Goal: Transaction & Acquisition: Purchase product/service

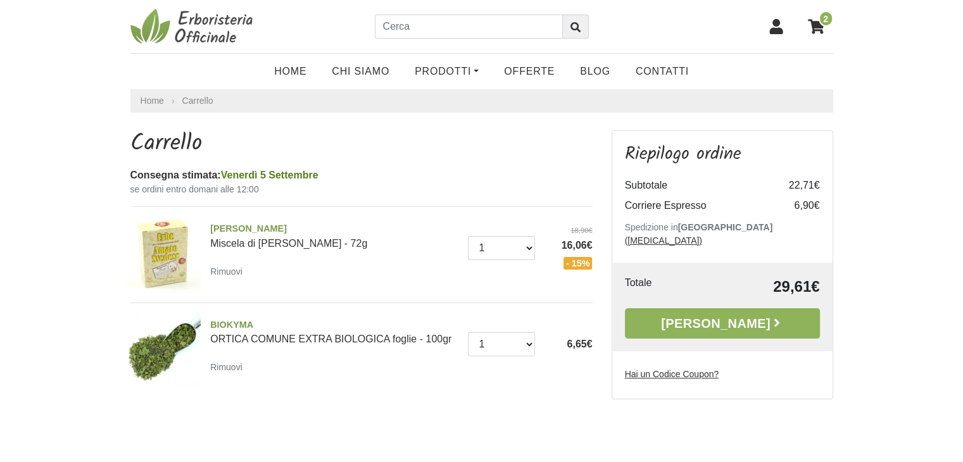
click at [673, 312] on link "Alla Cassa" at bounding box center [722, 323] width 195 height 30
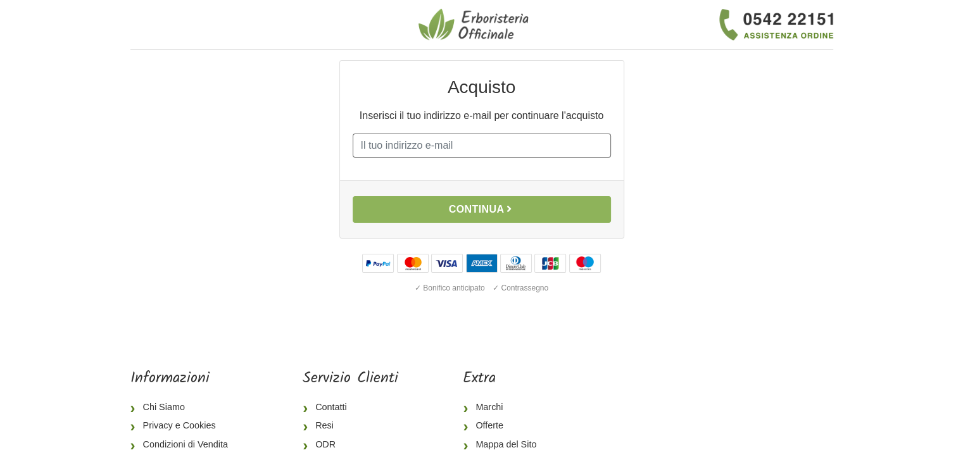
click at [373, 145] on input "E-mail" at bounding box center [482, 146] width 258 height 24
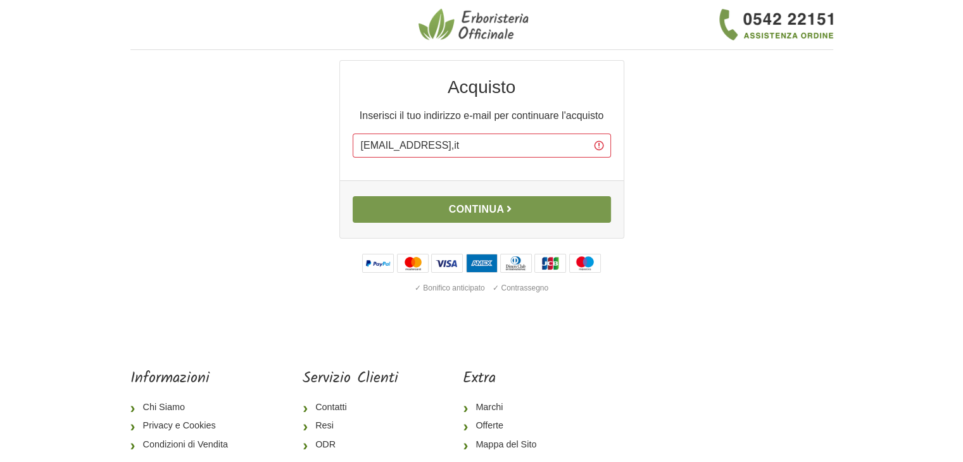
click at [468, 206] on button "Continua" at bounding box center [482, 209] width 258 height 27
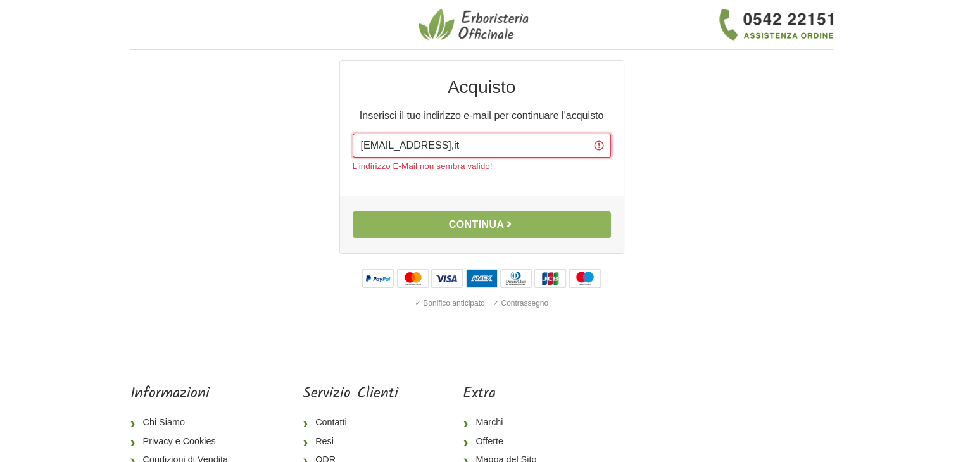
click at [448, 144] on input "papponeri@alice,it" at bounding box center [482, 146] width 258 height 24
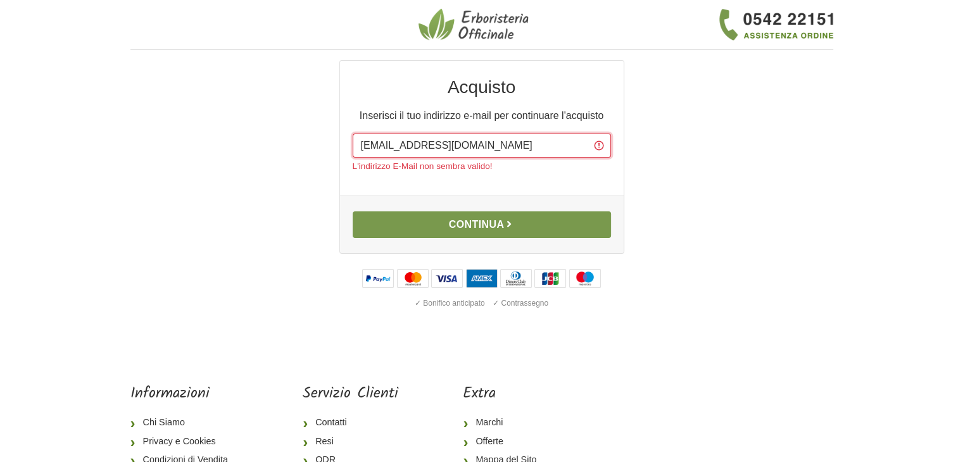
type input "papponeri@alice.it"
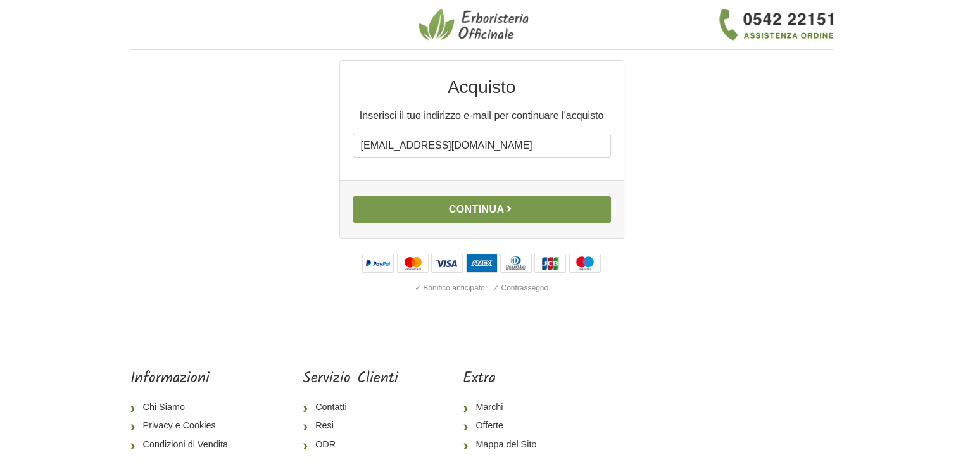
click at [478, 228] on div "Continua" at bounding box center [482, 209] width 284 height 58
click at [460, 213] on button "Continua" at bounding box center [482, 209] width 258 height 27
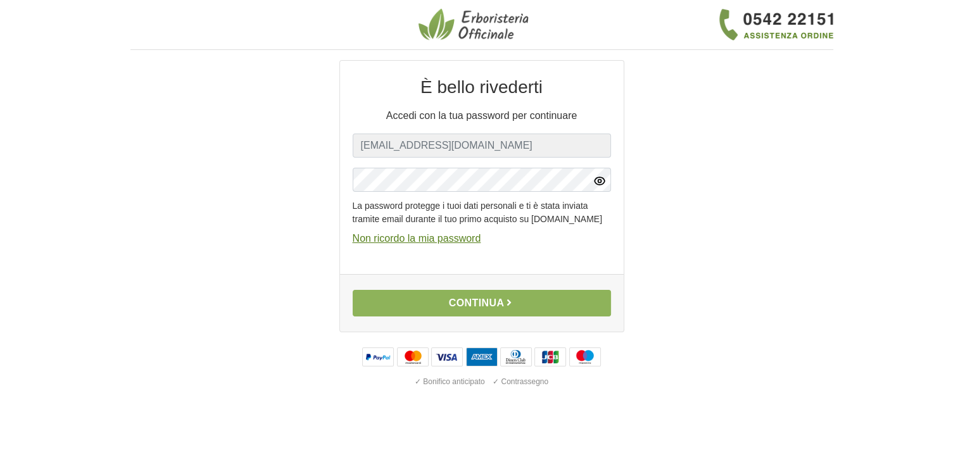
click at [602, 182] on icon "button" at bounding box center [599, 181] width 13 height 13
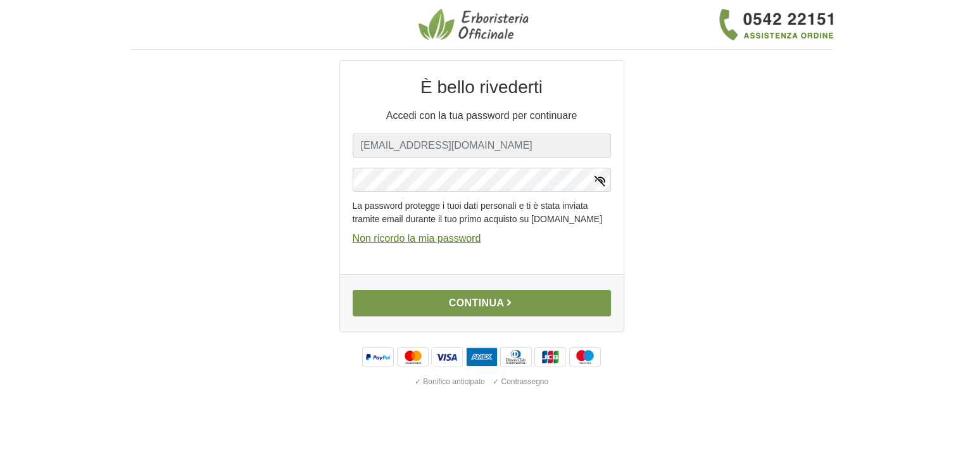
click at [494, 316] on button "Continua" at bounding box center [482, 303] width 258 height 27
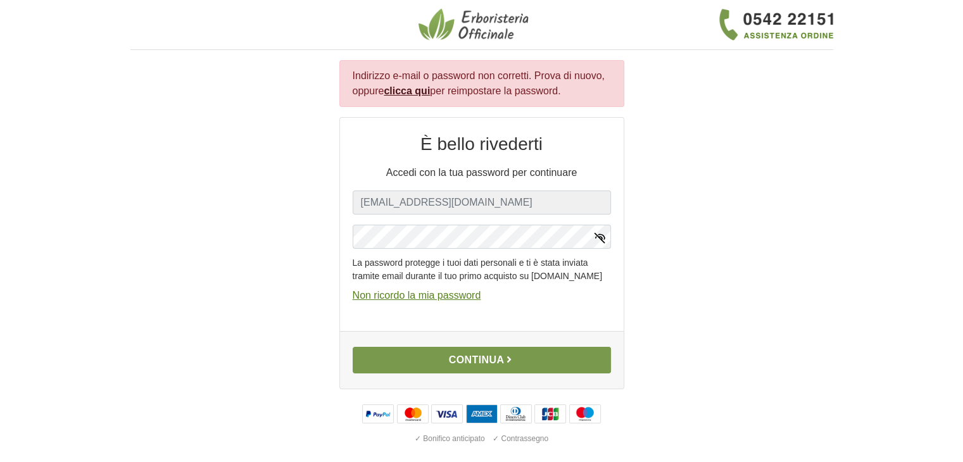
click at [403, 365] on button "Continua" at bounding box center [482, 360] width 258 height 27
click at [453, 372] on button "Continua" at bounding box center [482, 360] width 258 height 27
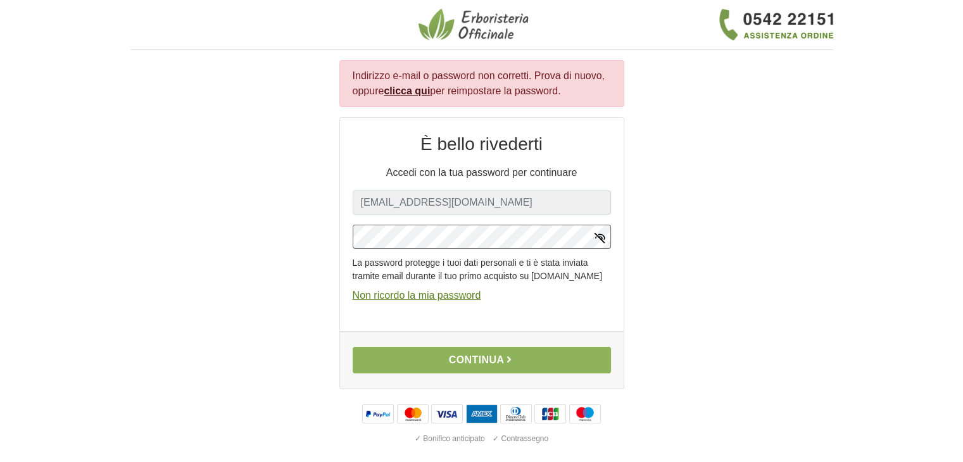
click at [347, 235] on div "È bello rivederti Accedi con la tua password per continuare E-mail papponeri@al…" at bounding box center [482, 224] width 284 height 213
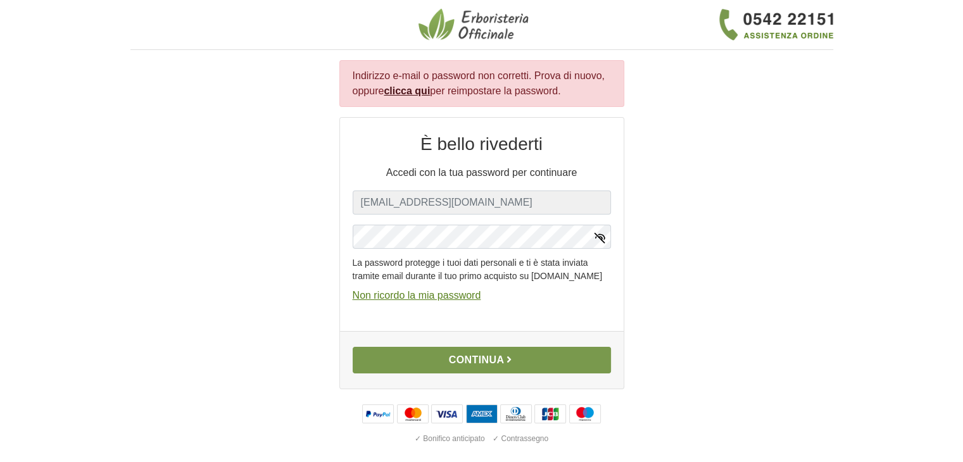
click at [514, 365] on icon "button" at bounding box center [509, 359] width 10 height 10
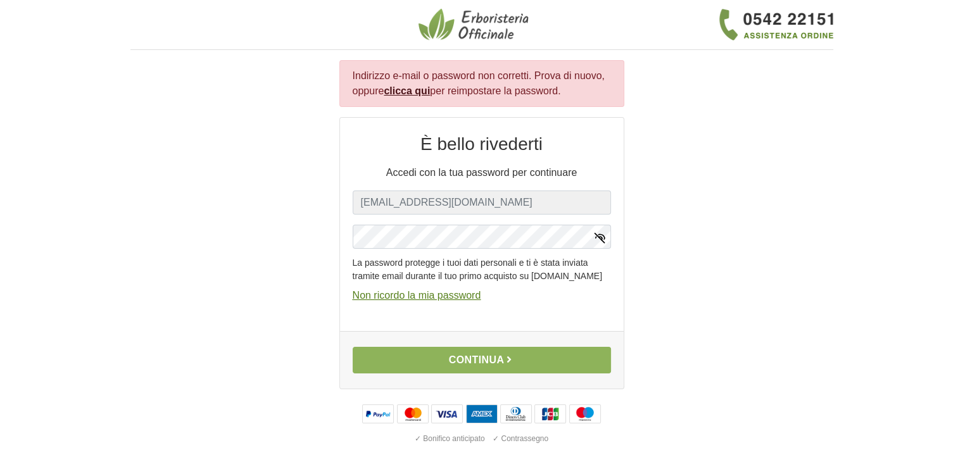
click at [410, 301] on u "Non ricordo la mia password" at bounding box center [417, 295] width 128 height 11
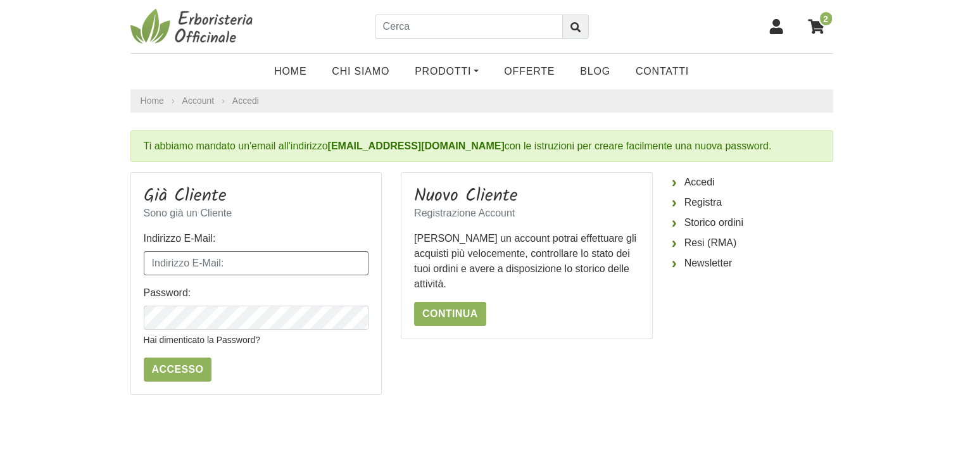
click at [168, 265] on input "Indirizzo E-Mail:" at bounding box center [256, 263] width 225 height 24
type input "papponeri@alice.it"
click at [364, 320] on button "button" at bounding box center [357, 318] width 23 height 25
click at [161, 366] on input "Accesso" at bounding box center [178, 370] width 68 height 24
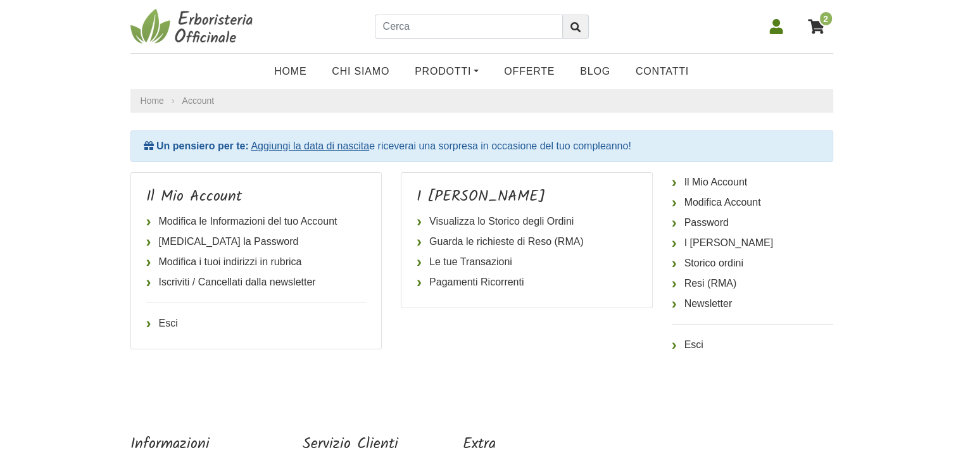
click at [821, 25] on icon at bounding box center [816, 26] width 16 height 15
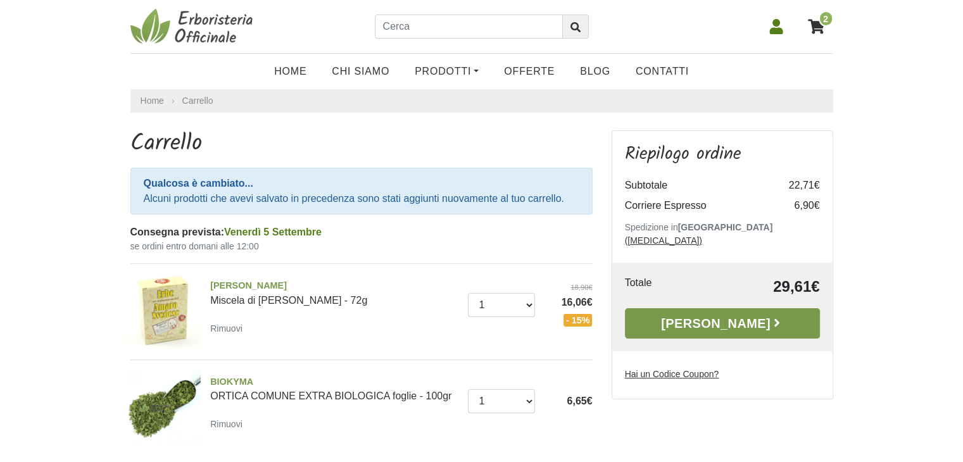
click at [721, 309] on link "Alla Cassa" at bounding box center [722, 323] width 195 height 30
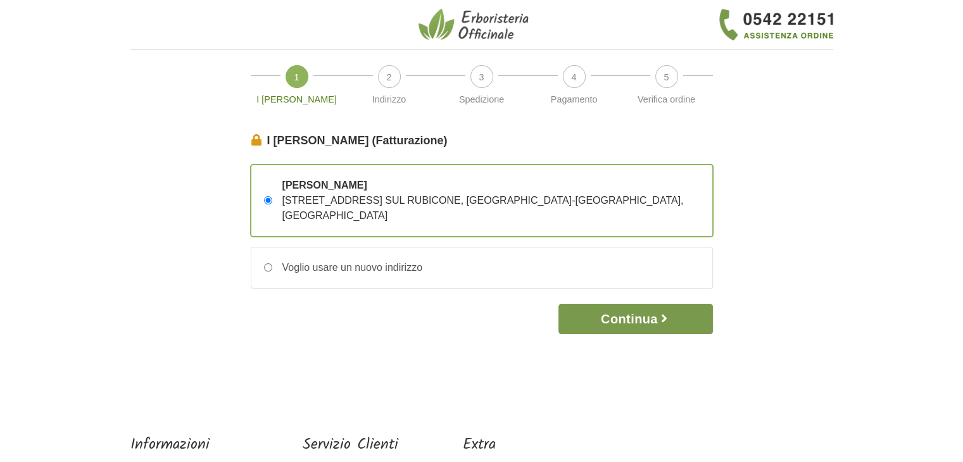
click at [613, 304] on button "Continua" at bounding box center [635, 319] width 154 height 30
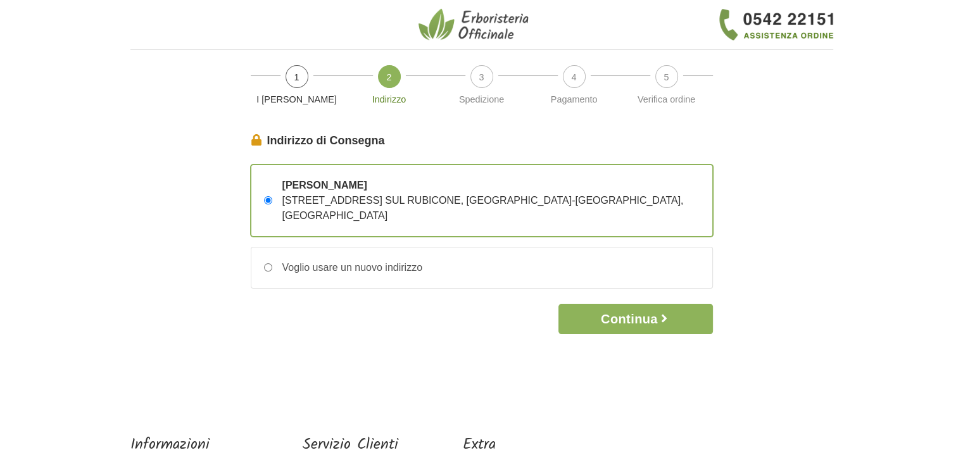
click at [613, 304] on button "Continua" at bounding box center [635, 319] width 154 height 30
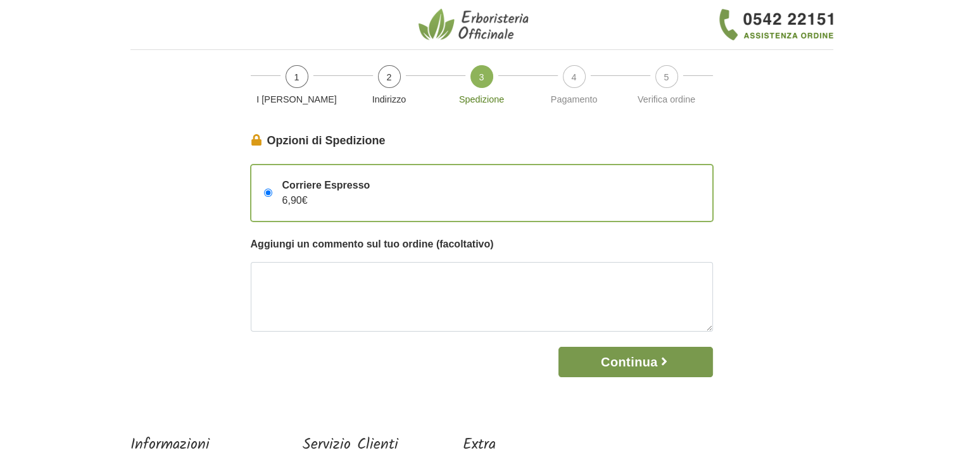
click at [599, 362] on button "Continua" at bounding box center [635, 362] width 154 height 30
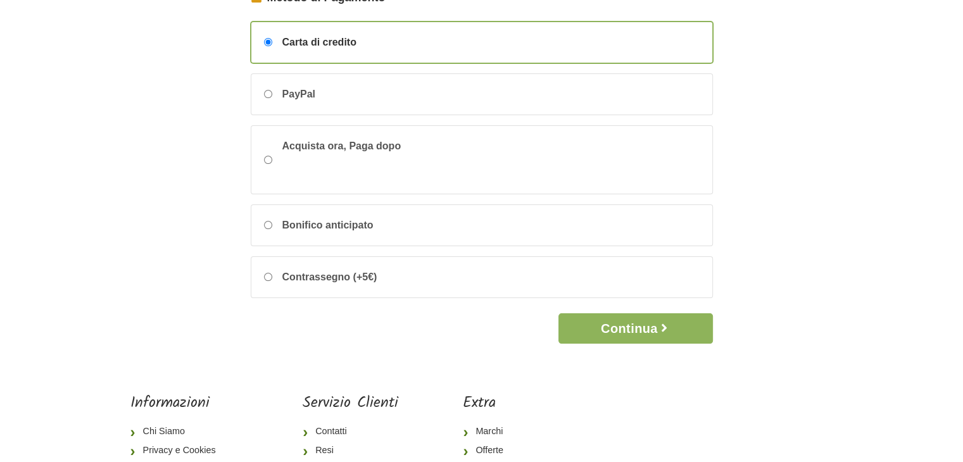
scroll to position [46, 0]
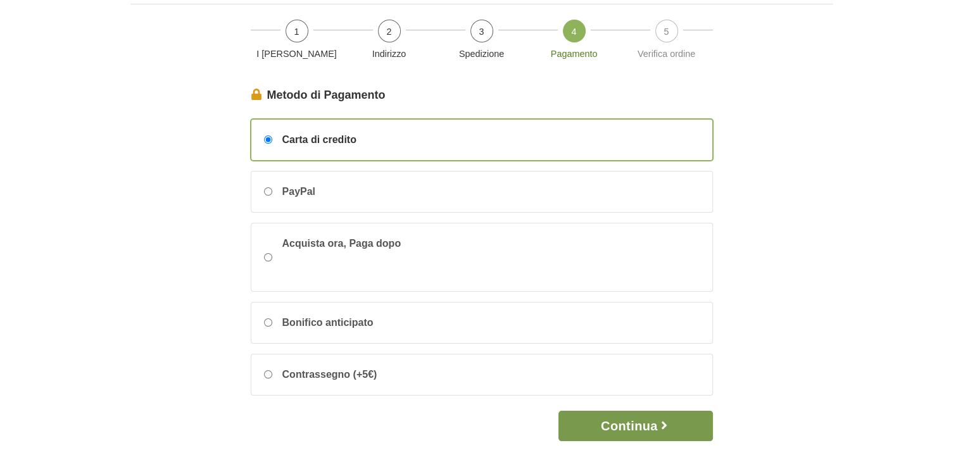
click at [602, 432] on button "Continua" at bounding box center [635, 426] width 154 height 30
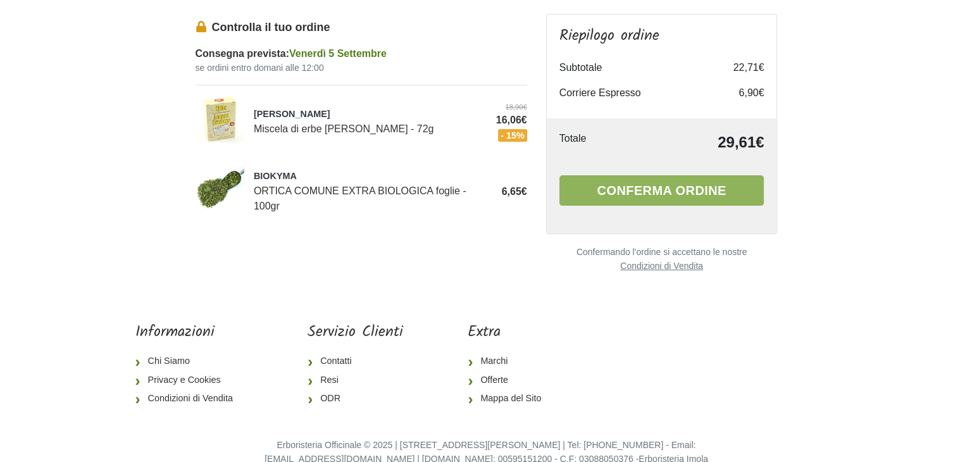
scroll to position [127, 0]
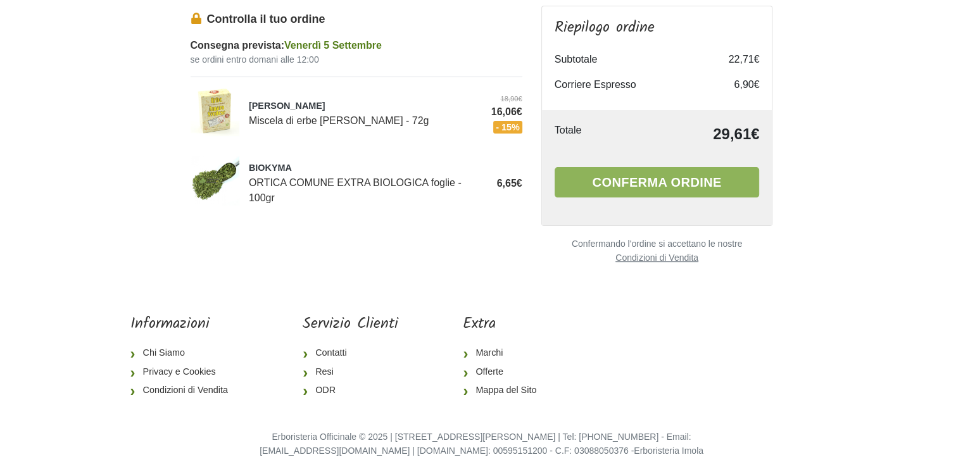
click at [679, 256] on u "Condizioni di Vendita" at bounding box center [656, 258] width 83 height 10
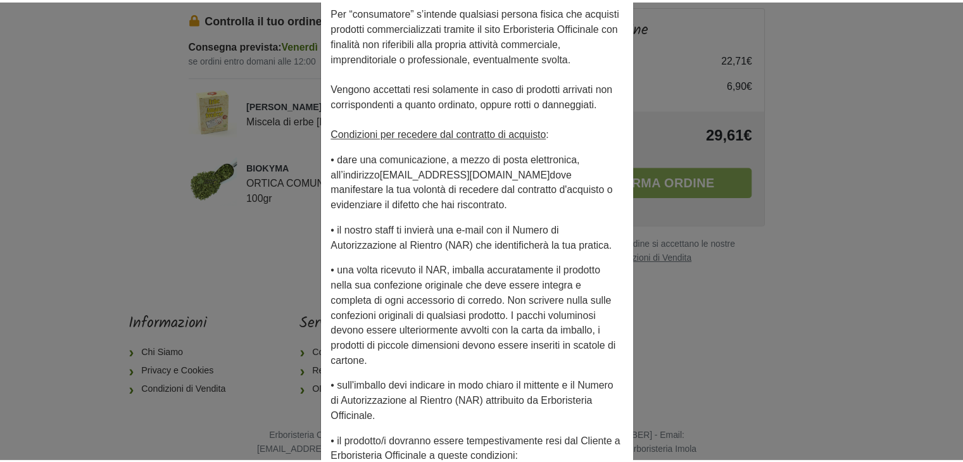
scroll to position [4350, 0]
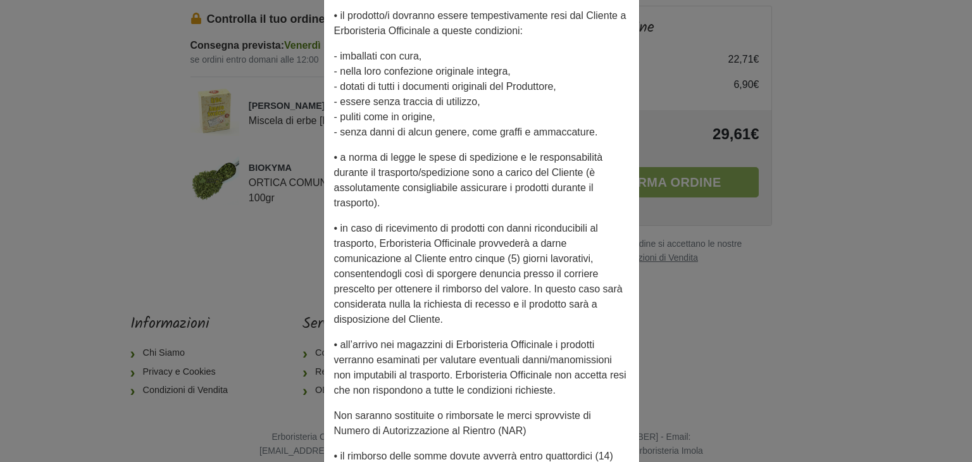
click at [807, 141] on div "Condizioni di Vendita × Le qui elencate condizioni di vendita disciplinano la v…" at bounding box center [486, 231] width 972 height 462
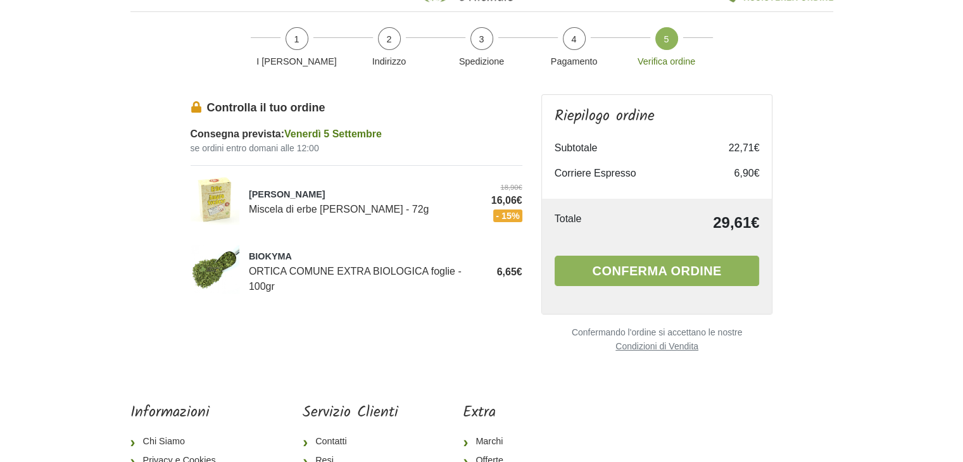
scroll to position [0, 0]
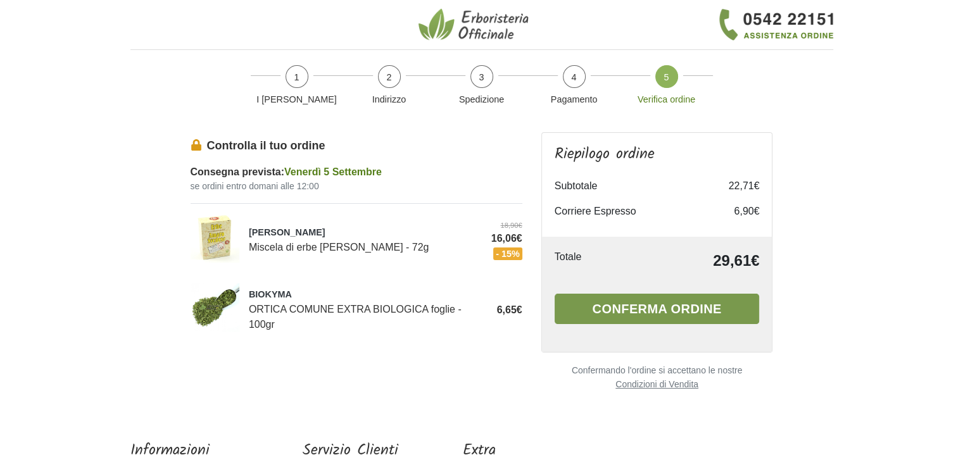
click at [653, 307] on button "Conferma ordine" at bounding box center [656, 309] width 205 height 30
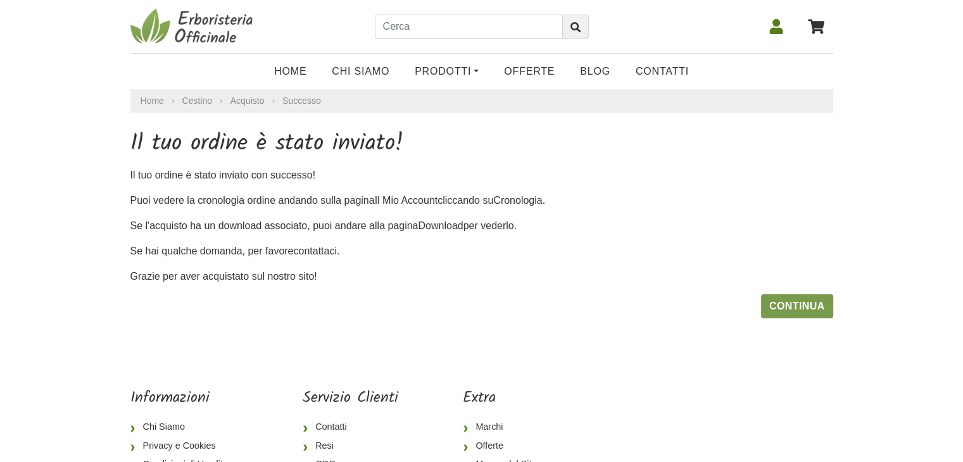
click at [821, 309] on link "Continua" at bounding box center [797, 306] width 72 height 24
